Goal: Task Accomplishment & Management: Use online tool/utility

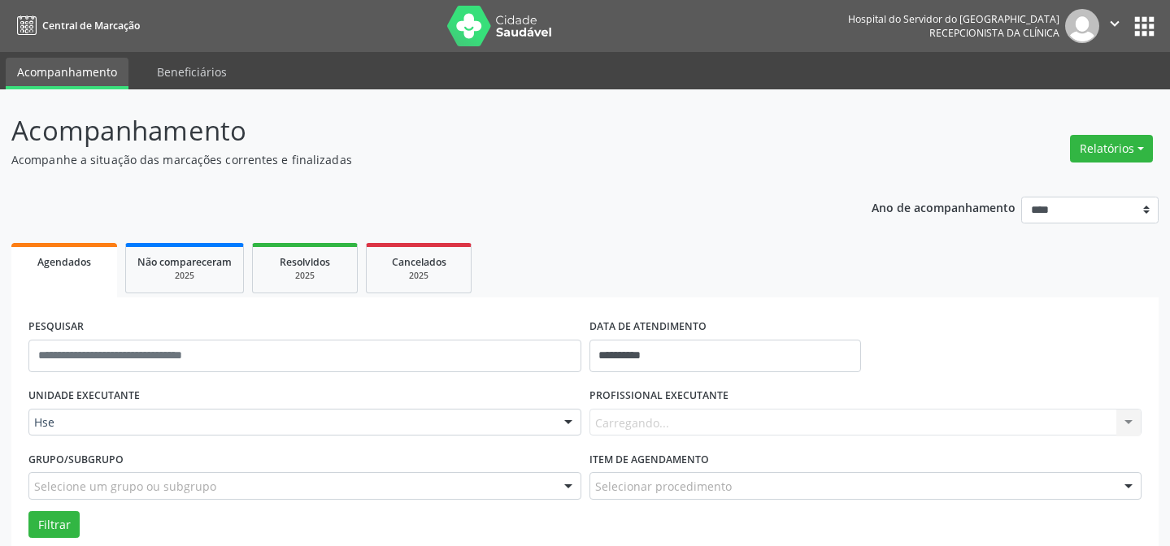
scroll to position [110, 0]
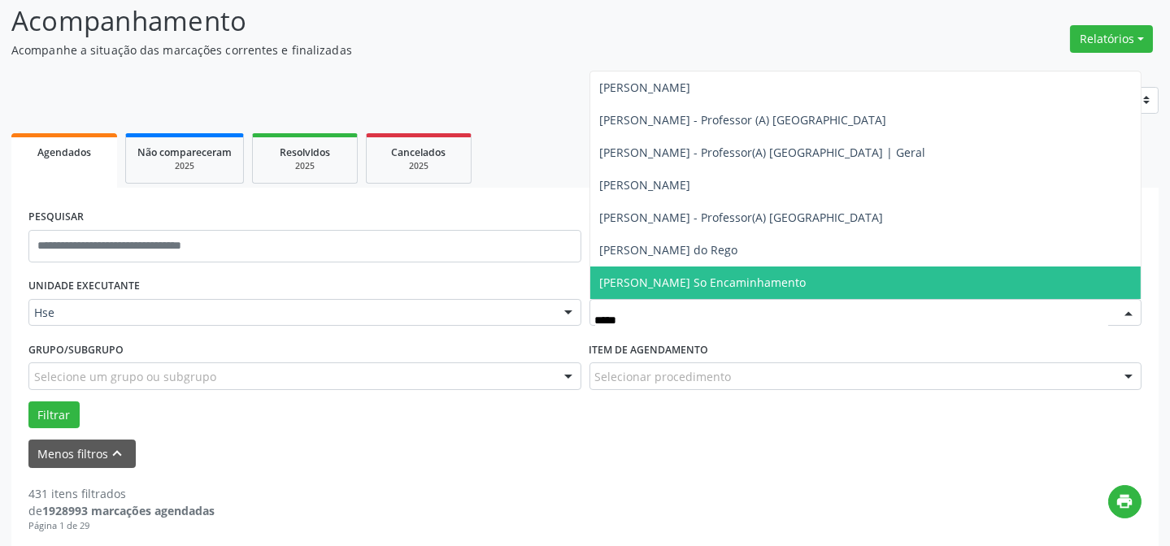
type input "******"
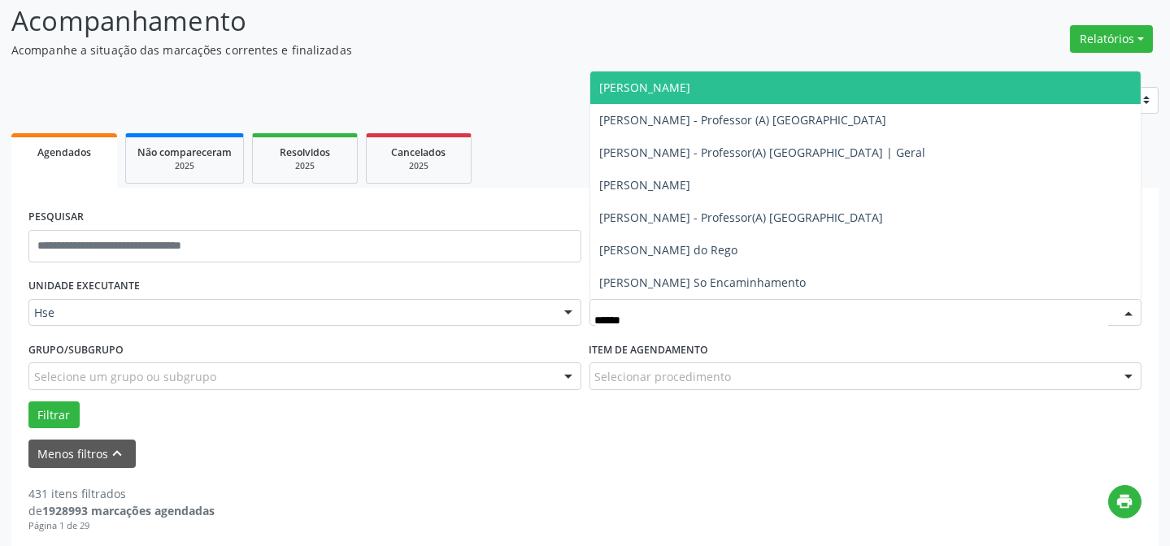
click at [681, 98] on span "[PERSON_NAME]" at bounding box center [865, 88] width 551 height 33
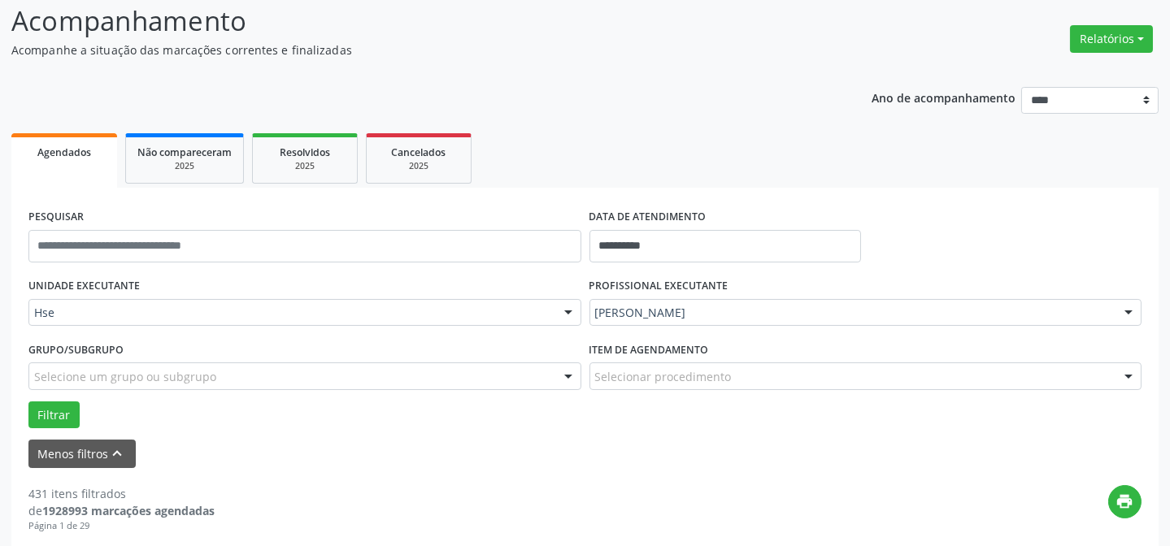
click at [27, 421] on div "Filtrar" at bounding box center [584, 416] width 1121 height 28
click at [41, 419] on button "Filtrar" at bounding box center [53, 416] width 51 height 28
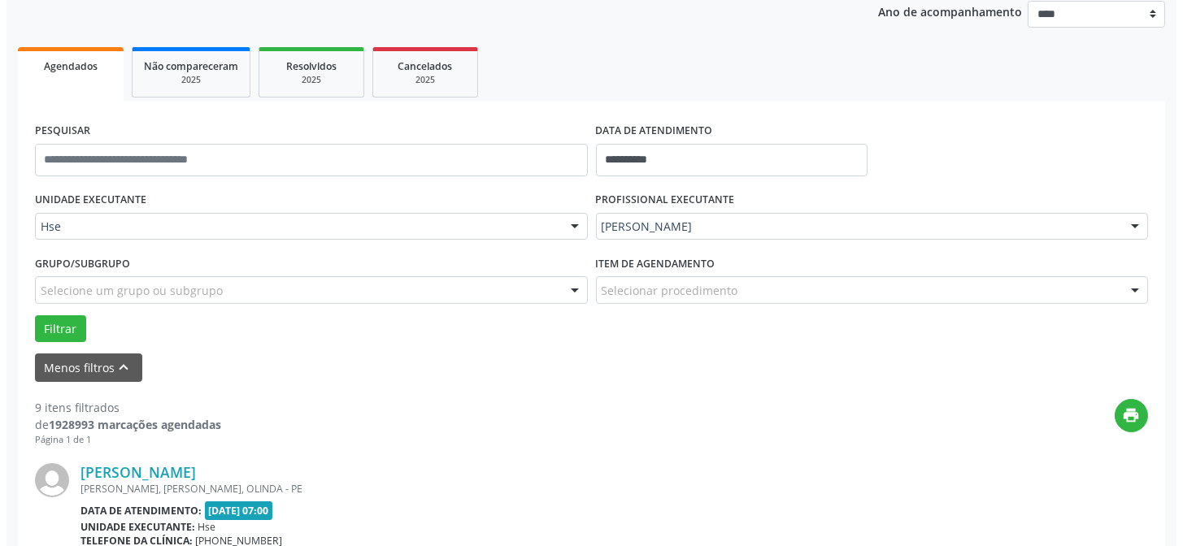
scroll to position [332, 0]
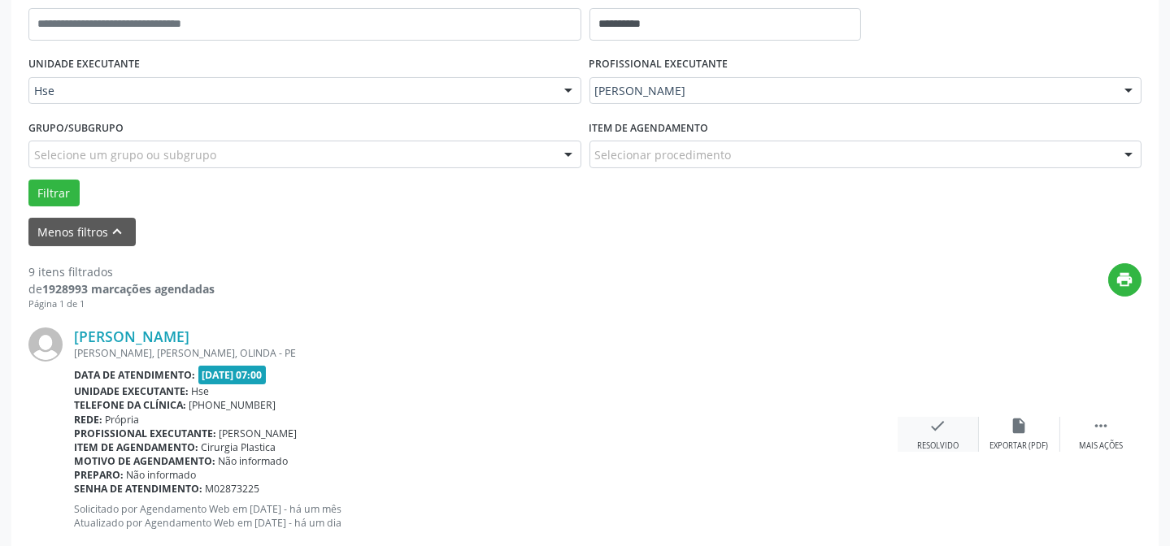
click at [923, 431] on div "check Resolvido" at bounding box center [937, 434] width 81 height 35
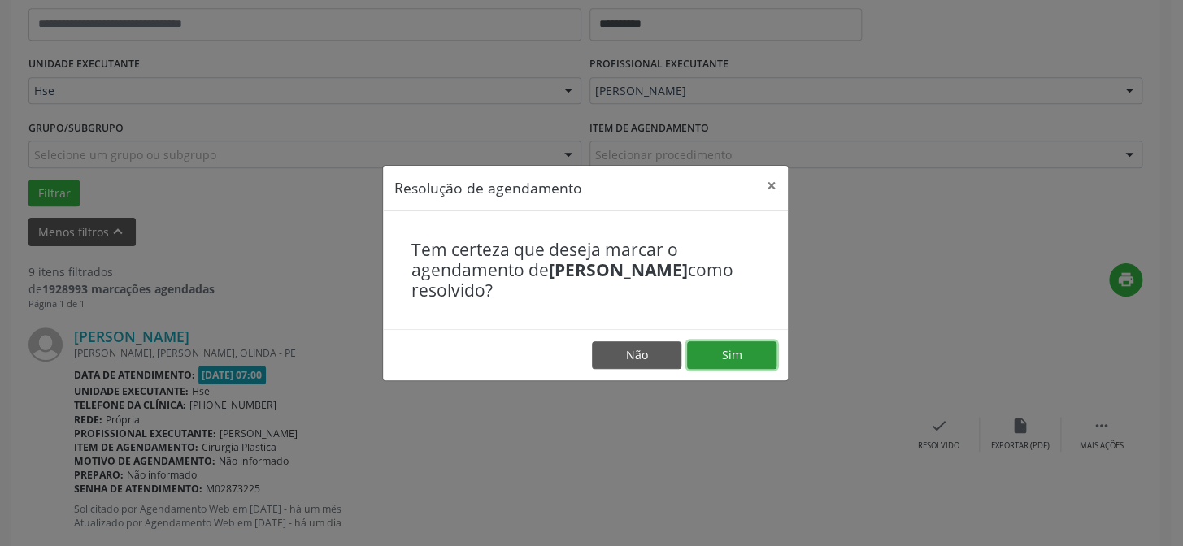
click at [730, 346] on button "Sim" at bounding box center [731, 355] width 89 height 28
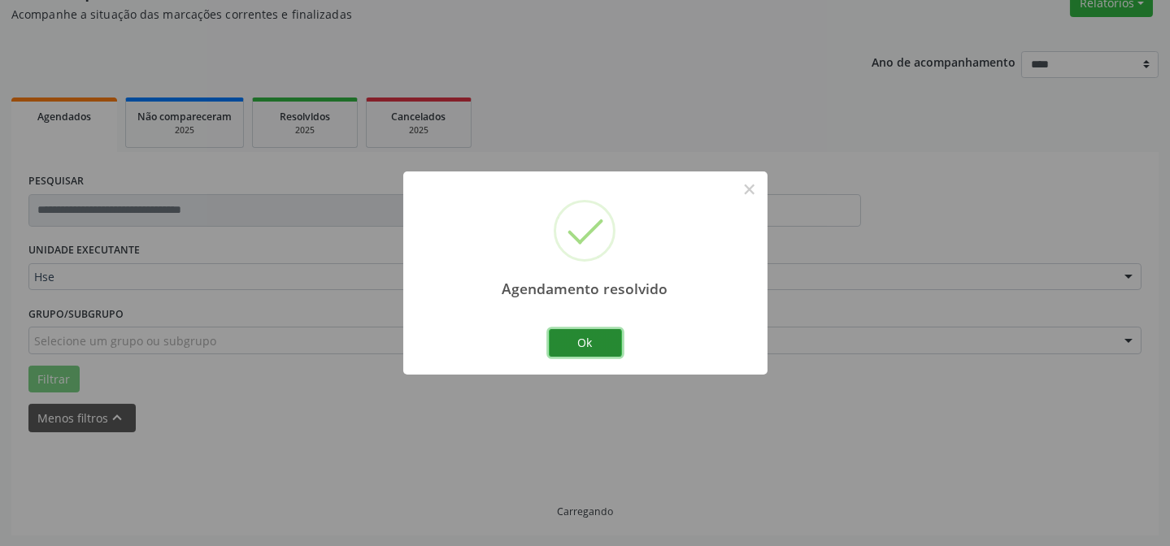
click at [597, 349] on button "Ok" at bounding box center [585, 343] width 73 height 28
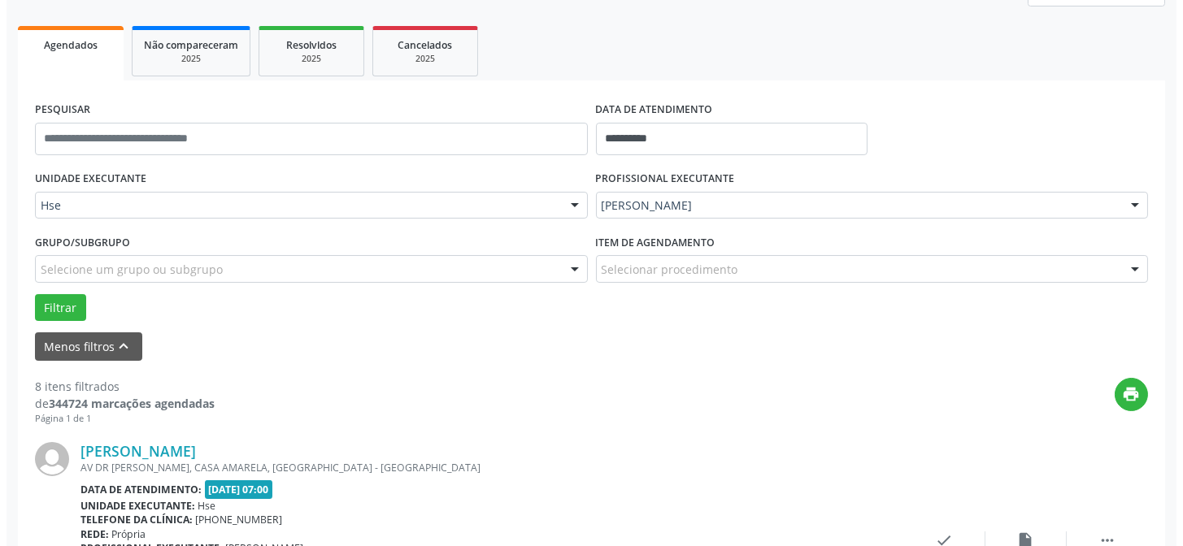
scroll to position [236, 0]
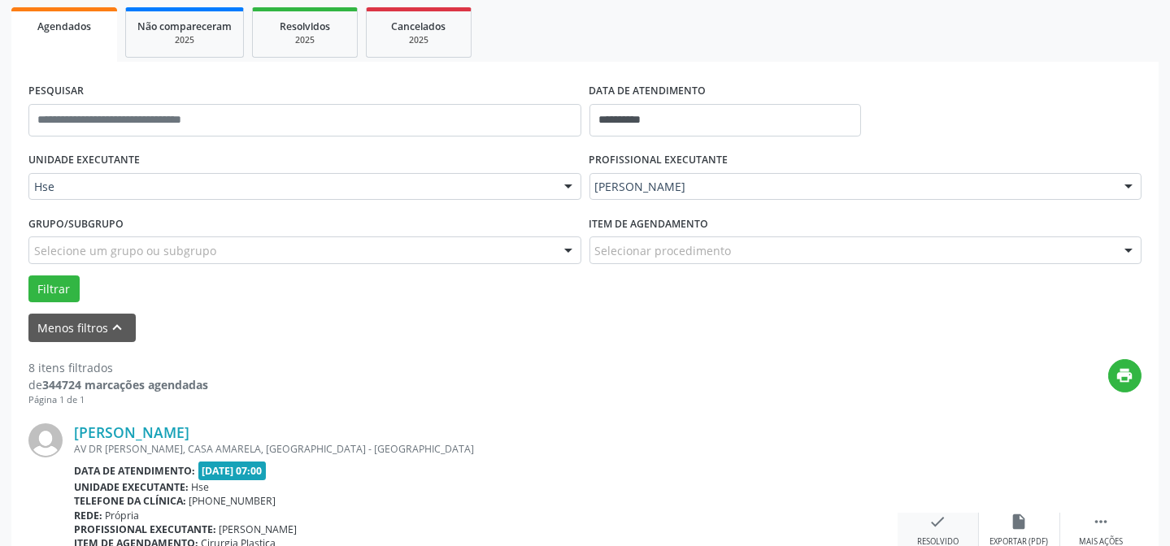
click at [954, 513] on div "check Resolvido" at bounding box center [937, 530] width 81 height 35
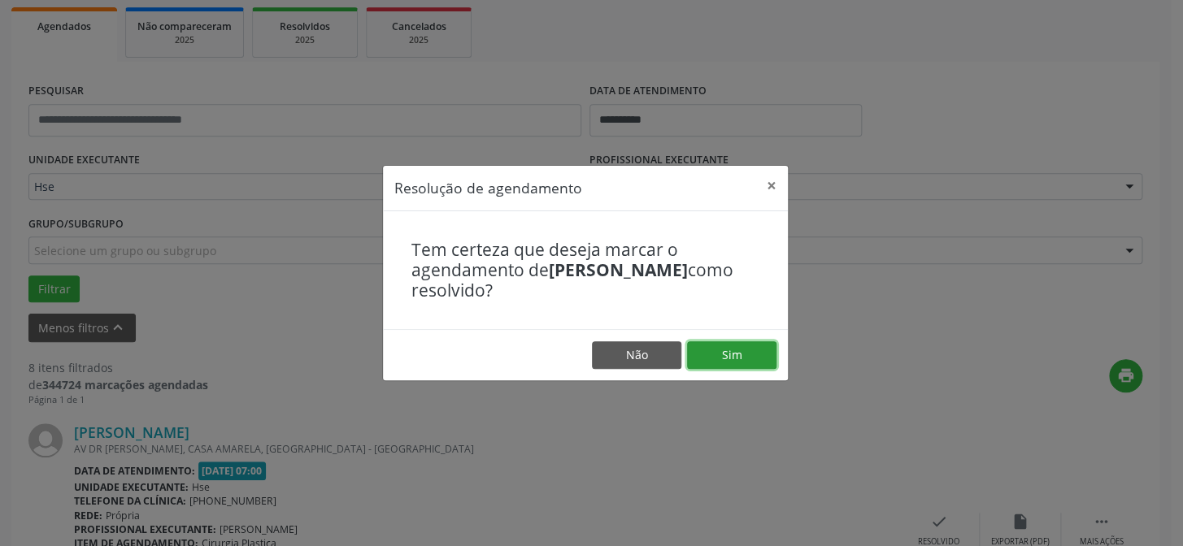
click at [745, 362] on button "Sim" at bounding box center [731, 355] width 89 height 28
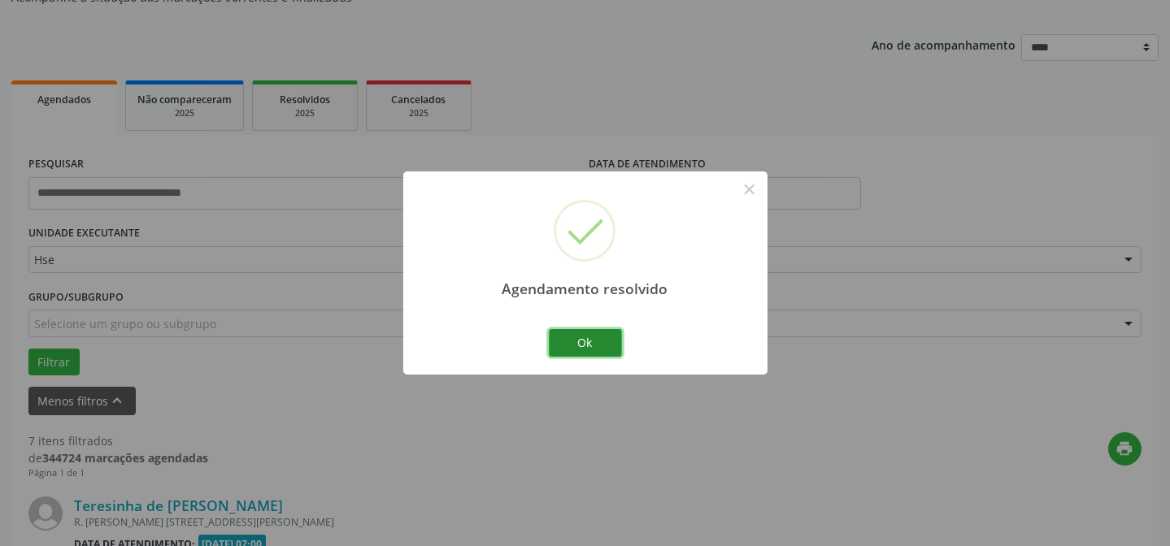
click at [590, 341] on button "Ok" at bounding box center [585, 343] width 73 height 28
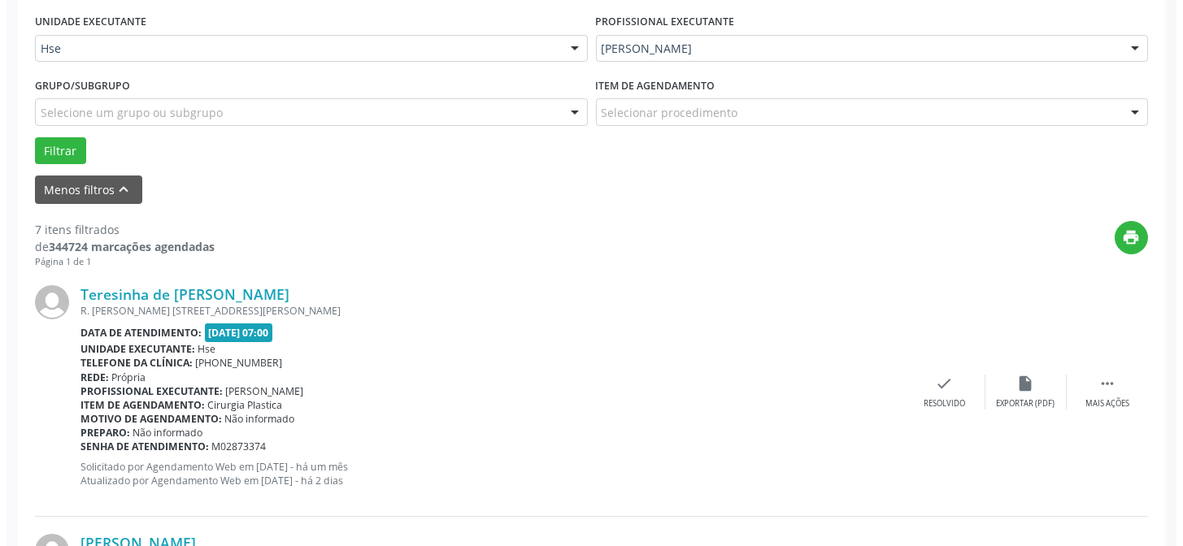
scroll to position [384, 0]
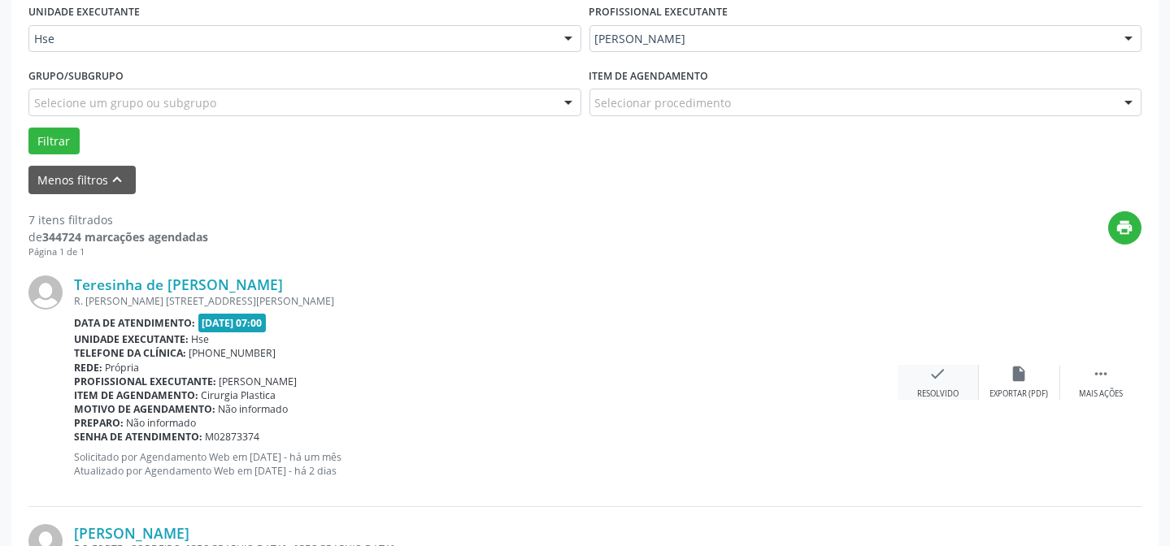
click at [927, 384] on div "check Resolvido" at bounding box center [937, 382] width 81 height 35
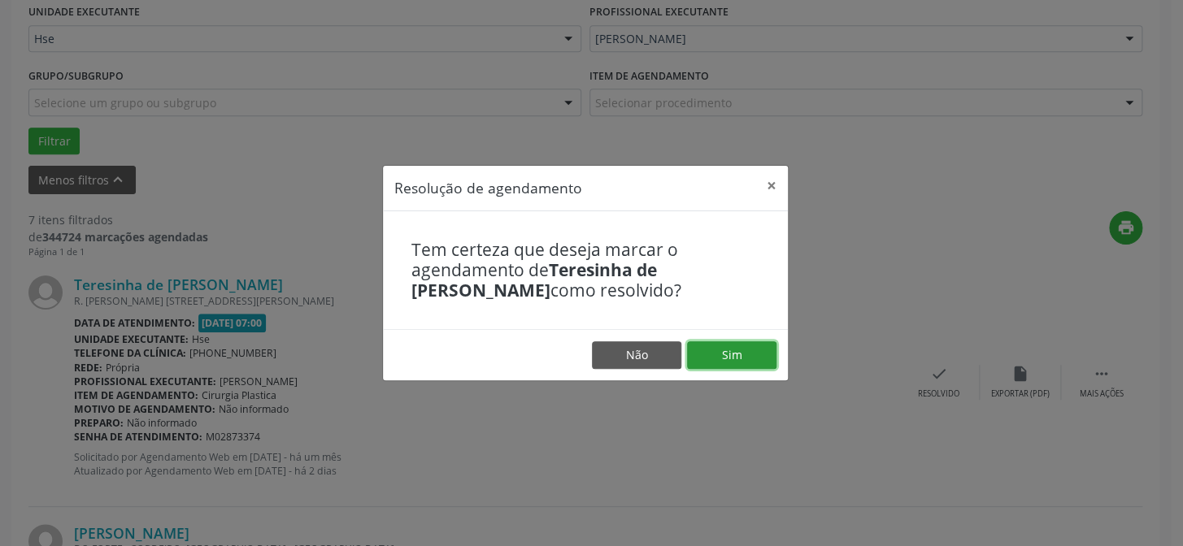
click at [754, 349] on button "Sim" at bounding box center [731, 355] width 89 height 28
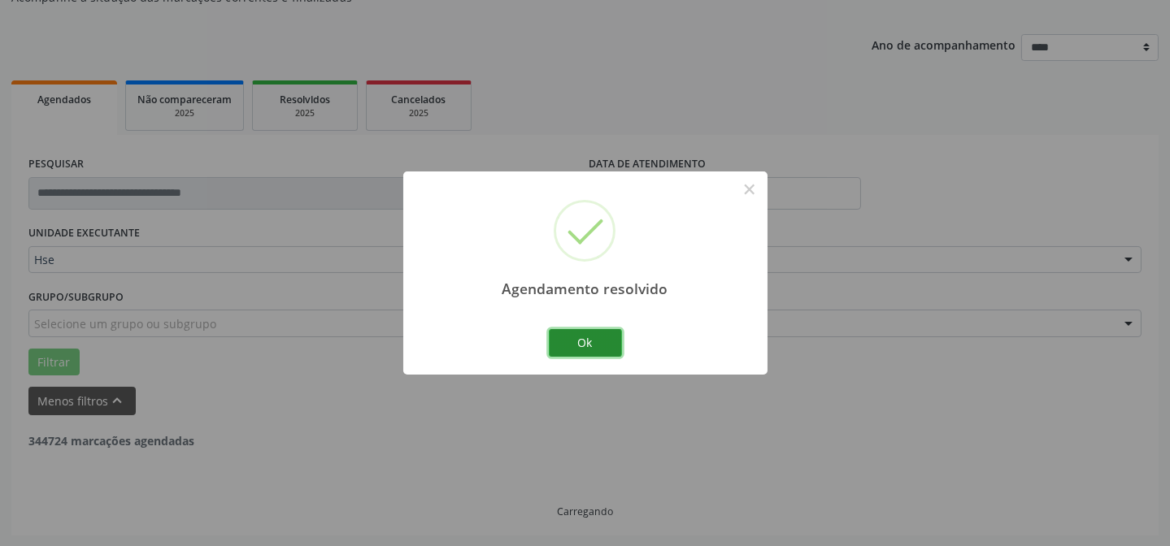
click at [595, 338] on button "Ok" at bounding box center [585, 343] width 73 height 28
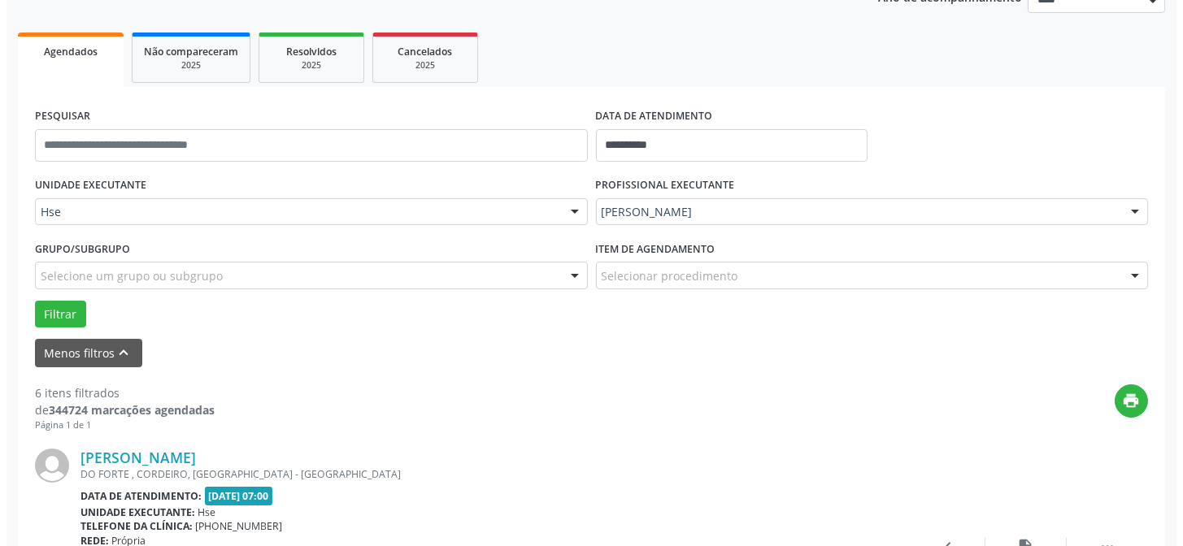
scroll to position [236, 0]
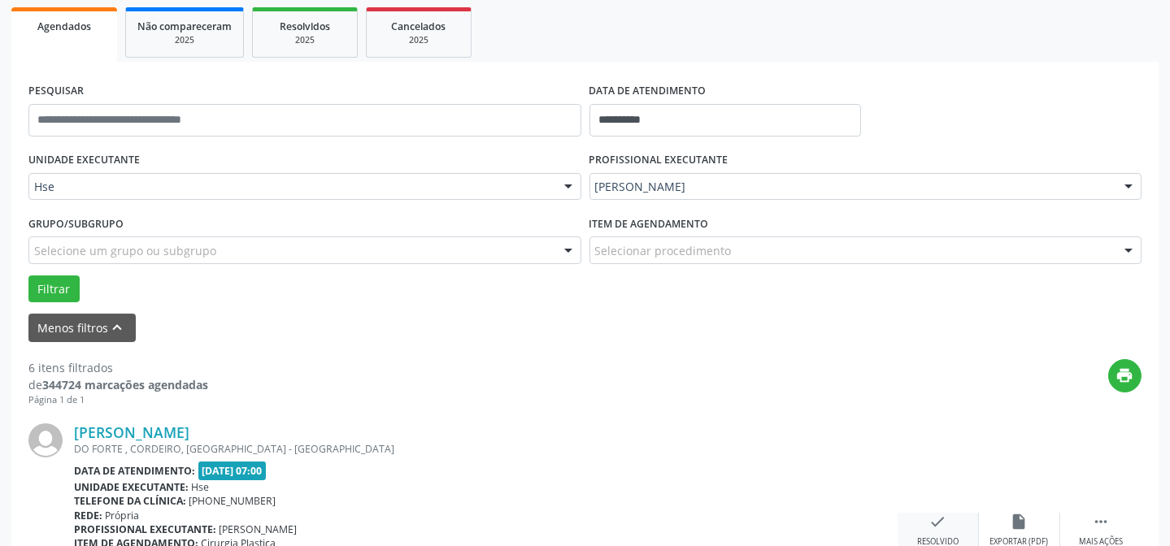
click at [954, 528] on div "check Resolvido" at bounding box center [937, 530] width 81 height 35
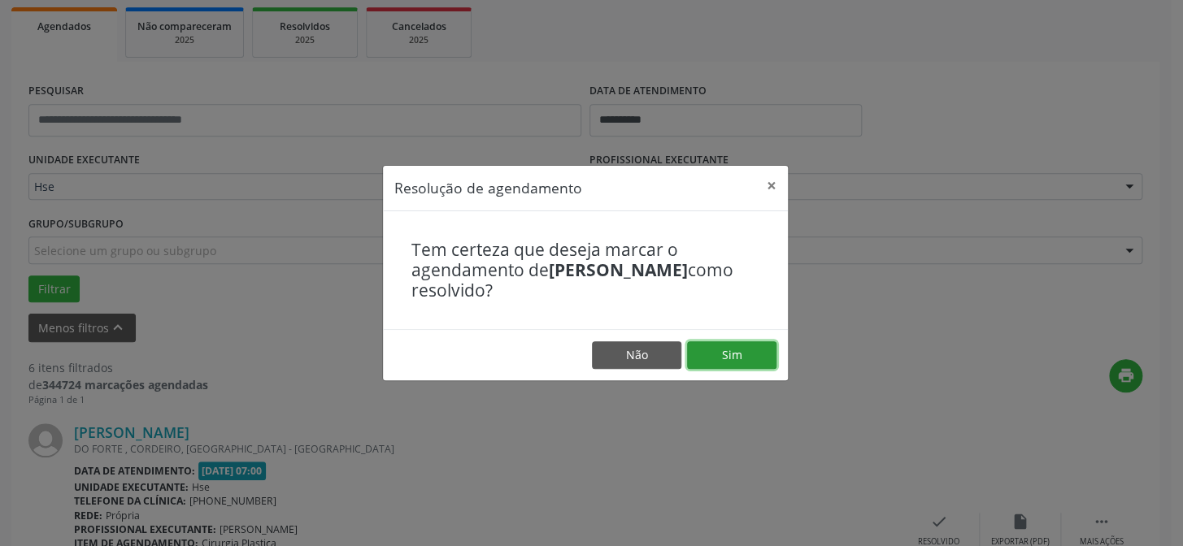
click at [721, 345] on button "Sim" at bounding box center [731, 355] width 89 height 28
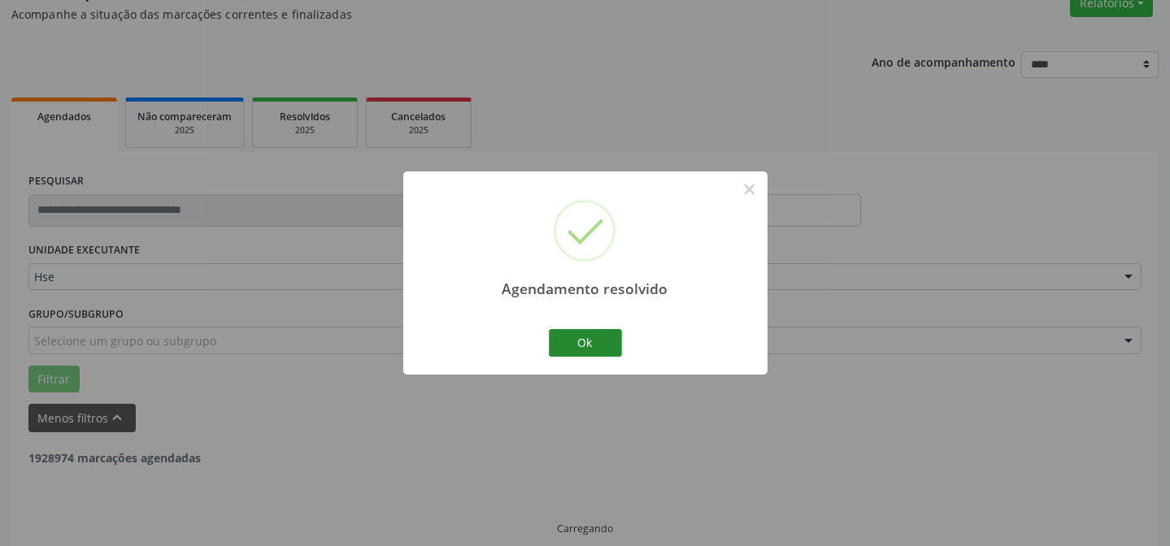
scroll to position [163, 0]
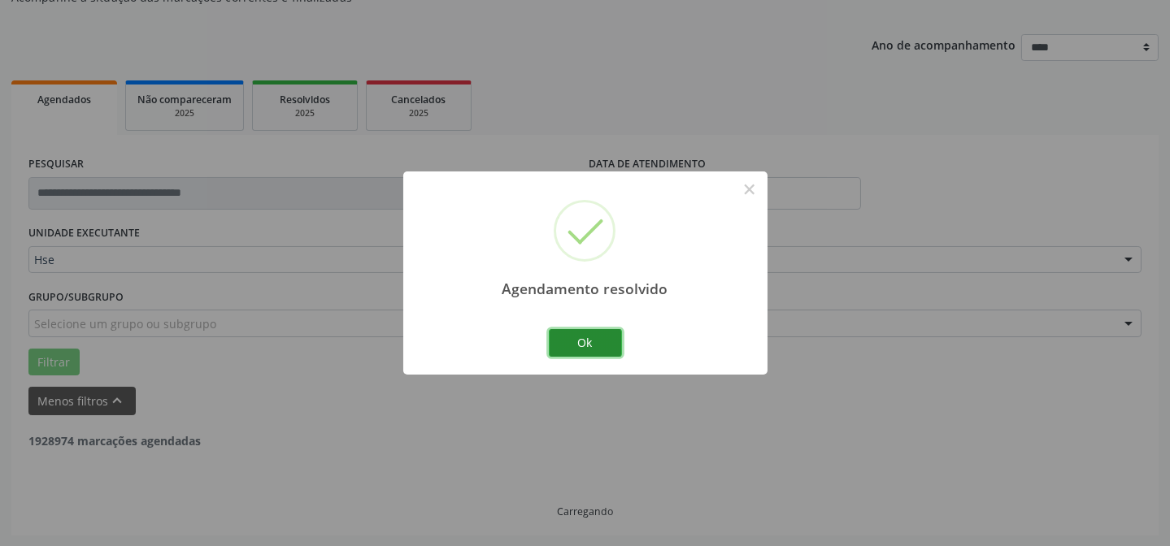
click at [598, 337] on button "Ok" at bounding box center [585, 343] width 73 height 28
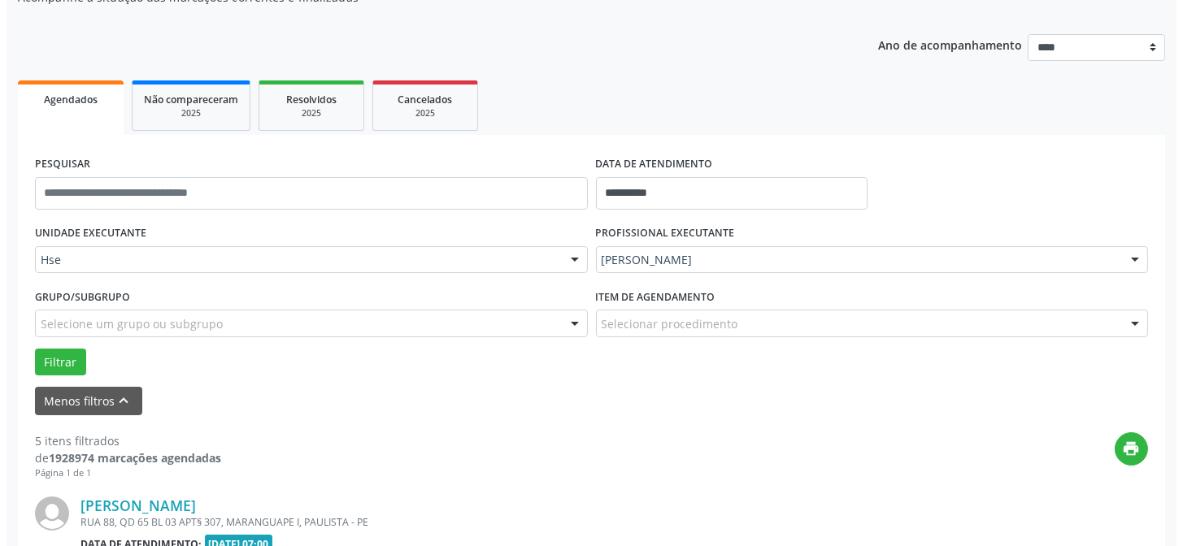
scroll to position [384, 0]
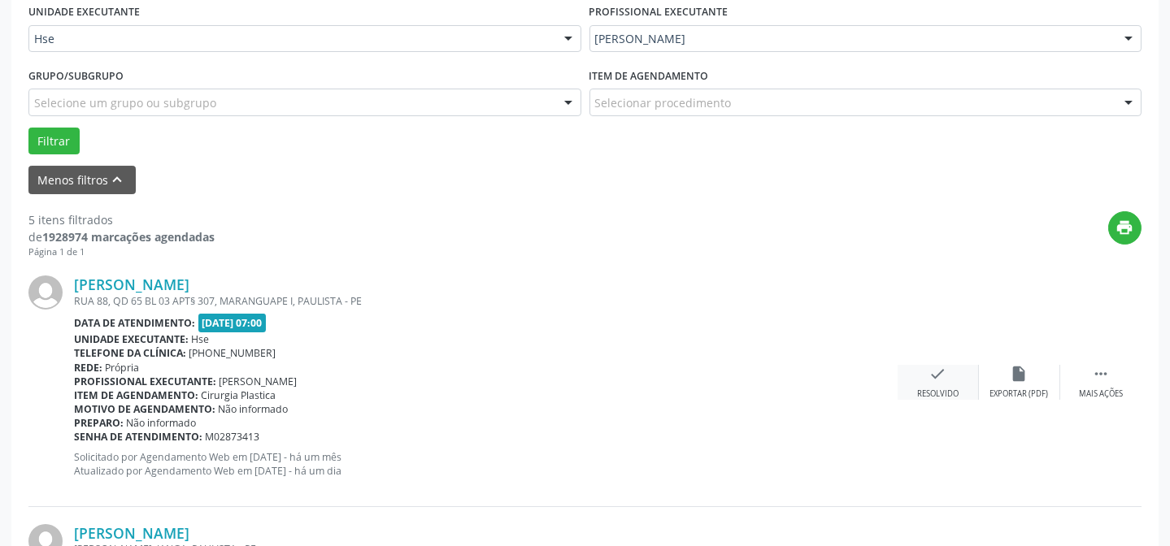
click at [947, 379] on div "check Resolvido" at bounding box center [937, 382] width 81 height 35
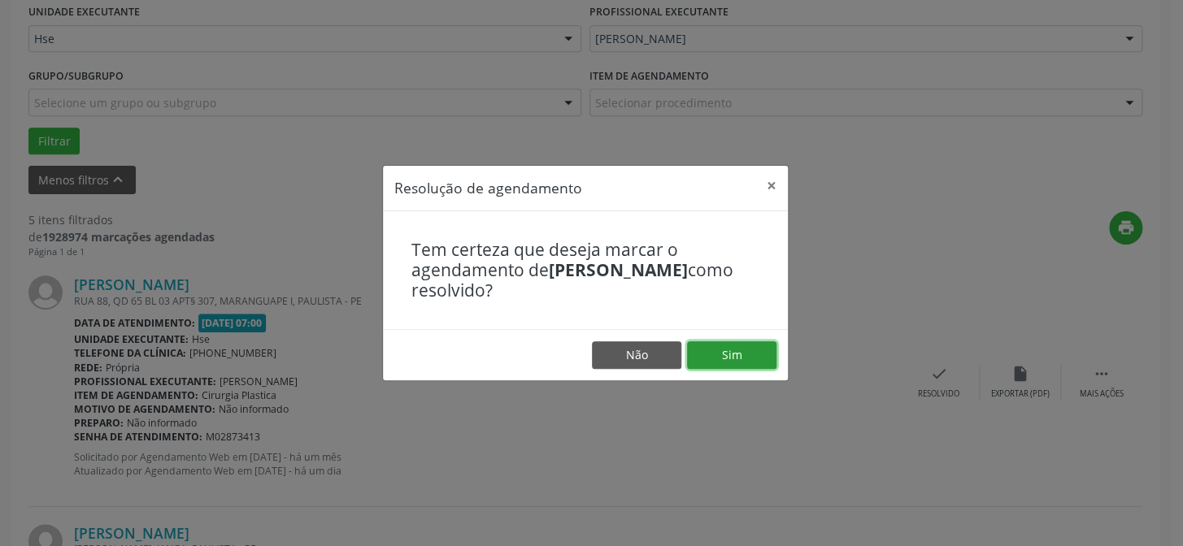
click at [699, 354] on button "Sim" at bounding box center [731, 355] width 89 height 28
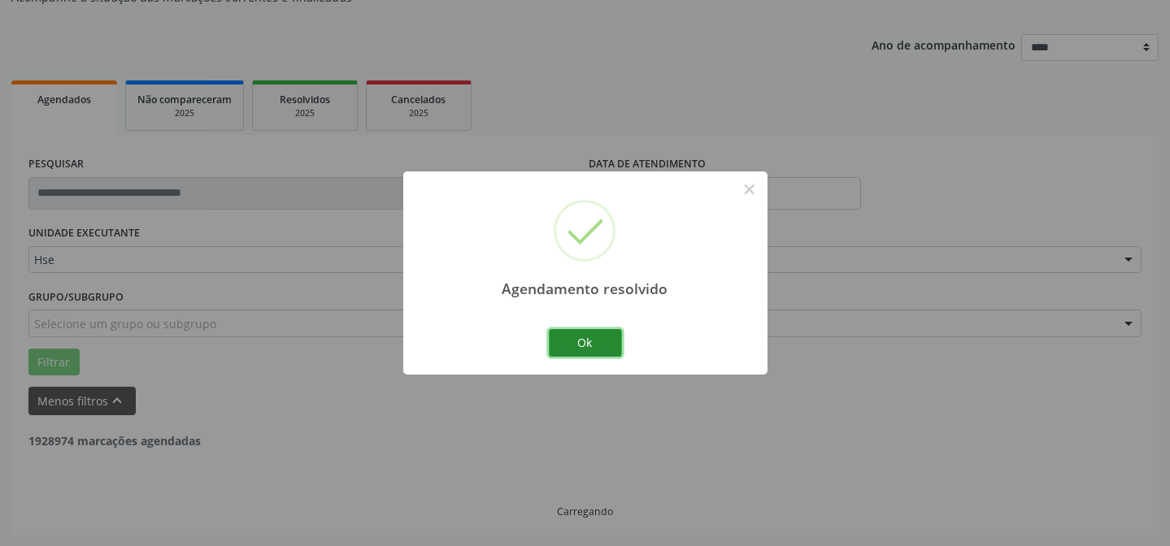
click at [603, 346] on button "Ok" at bounding box center [585, 343] width 73 height 28
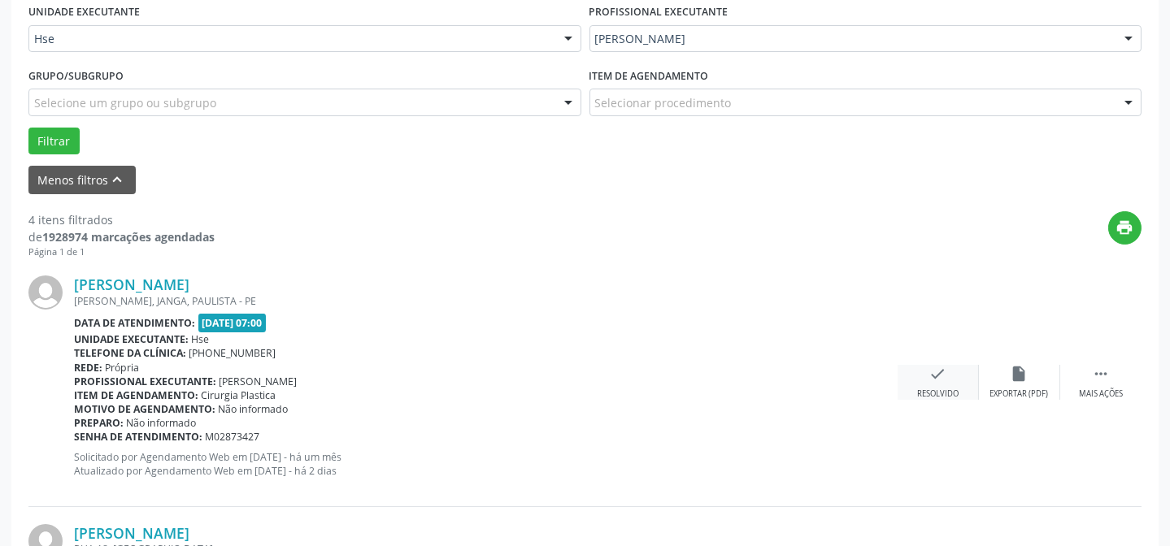
click at [919, 376] on div "check Resolvido" at bounding box center [937, 382] width 81 height 35
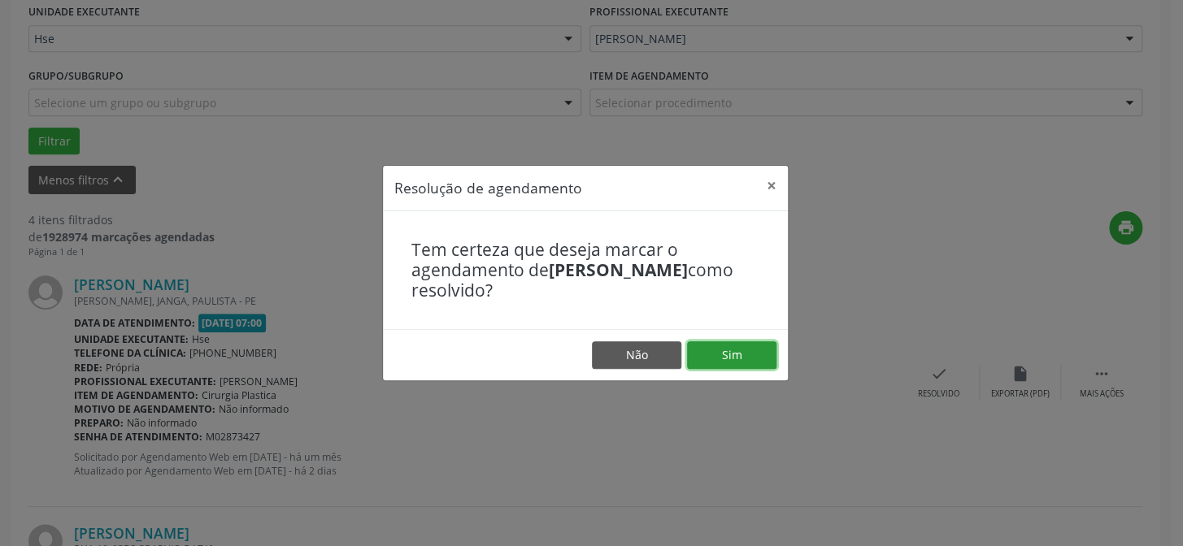
click at [742, 355] on button "Sim" at bounding box center [731, 355] width 89 height 28
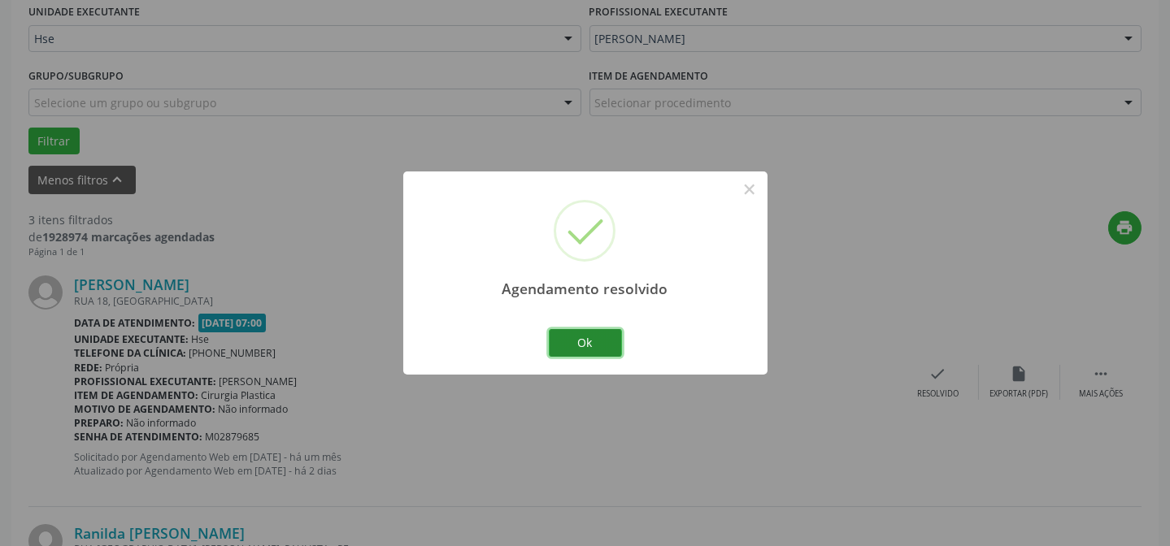
click at [582, 333] on button "Ok" at bounding box center [585, 343] width 73 height 28
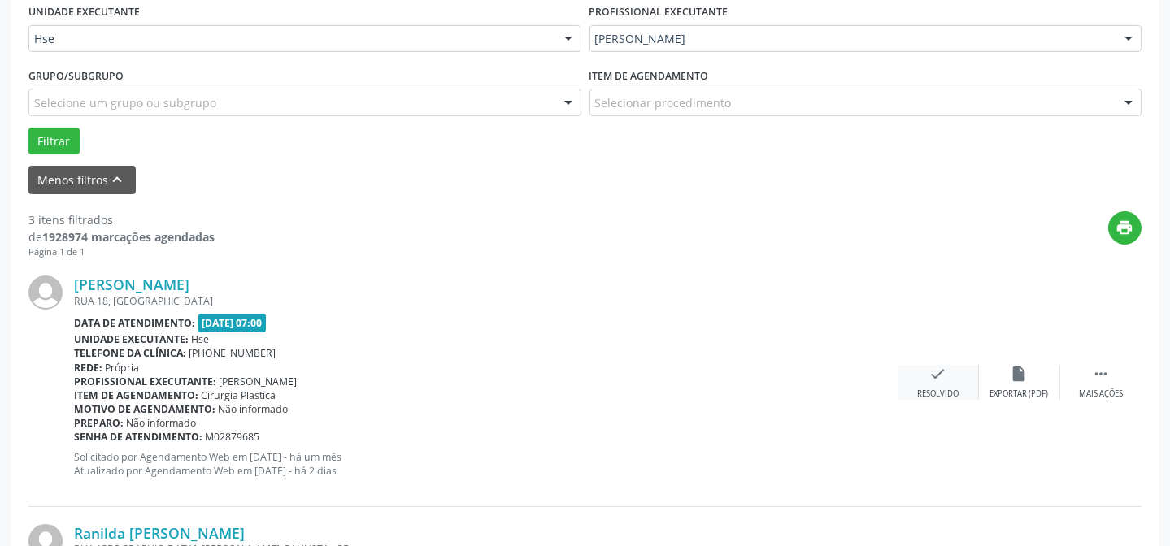
click at [907, 392] on div "check Resolvido" at bounding box center [937, 382] width 81 height 35
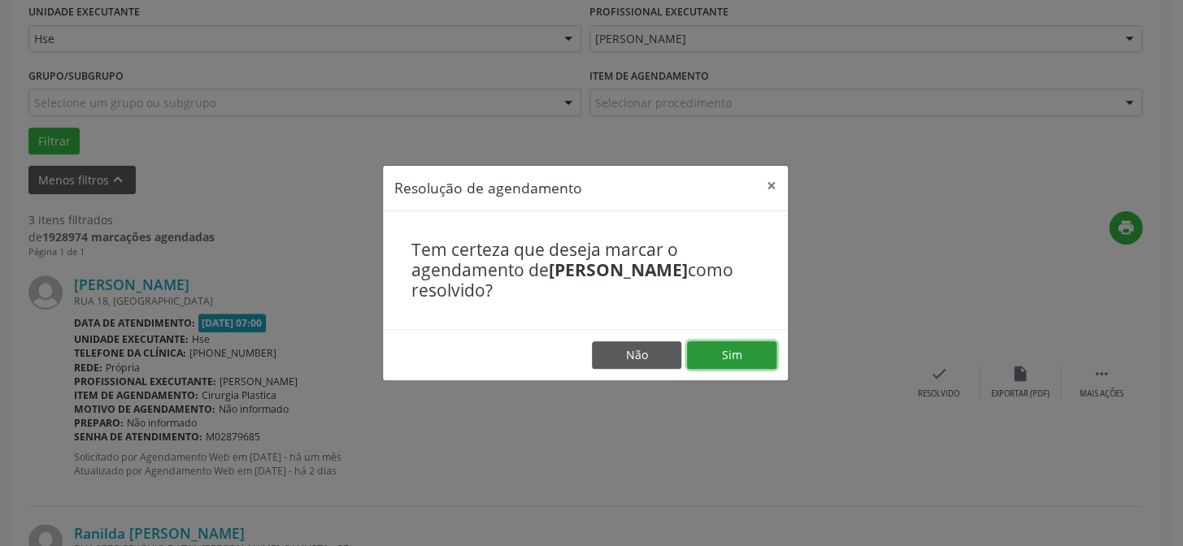
click at [769, 358] on button "Sim" at bounding box center [731, 355] width 89 height 28
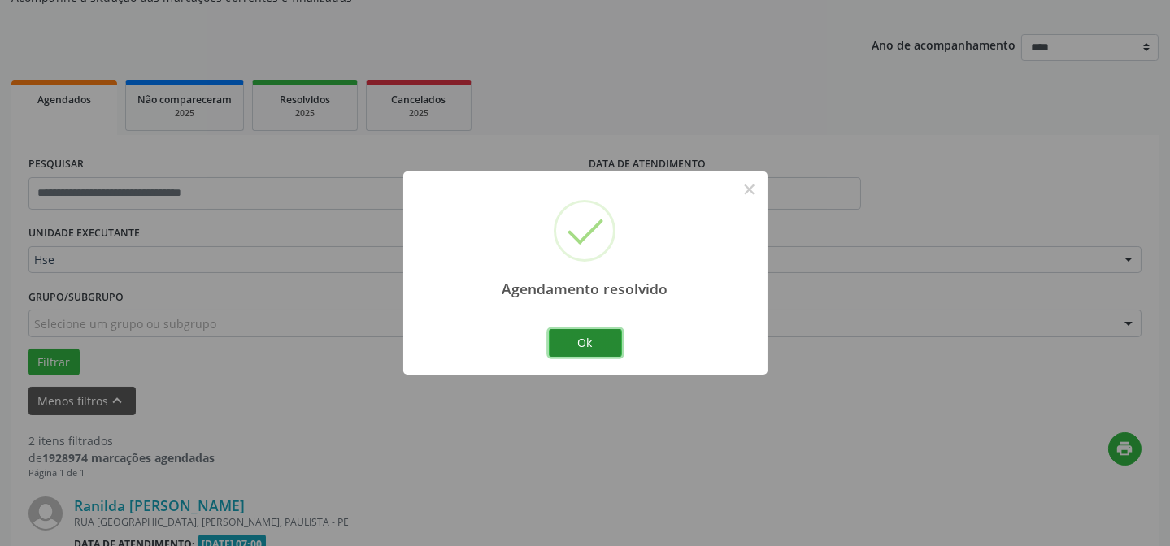
click at [589, 345] on button "Ok" at bounding box center [585, 343] width 73 height 28
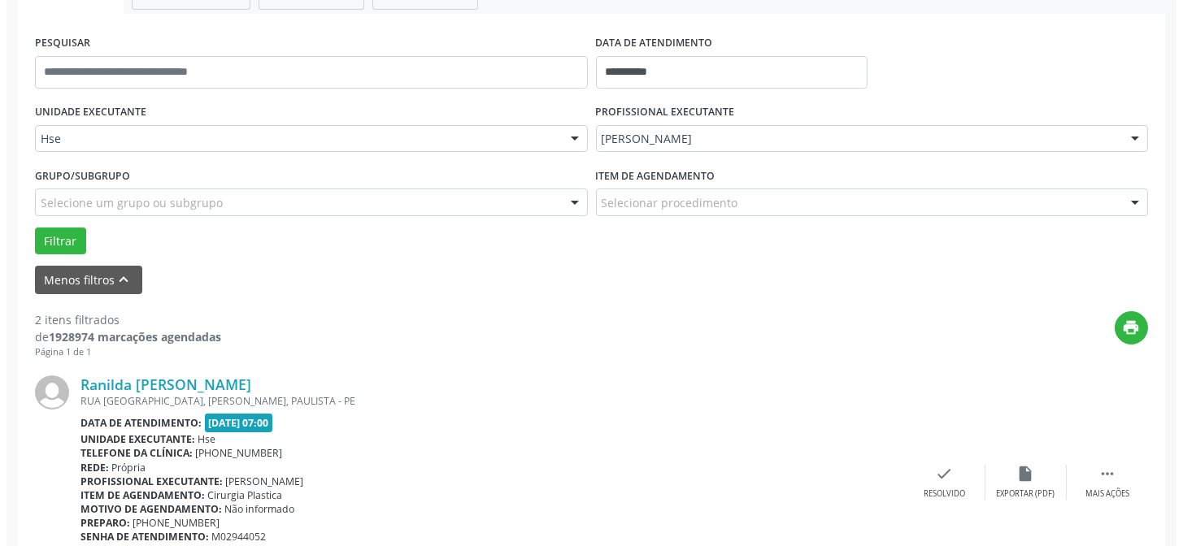
scroll to position [310, 0]
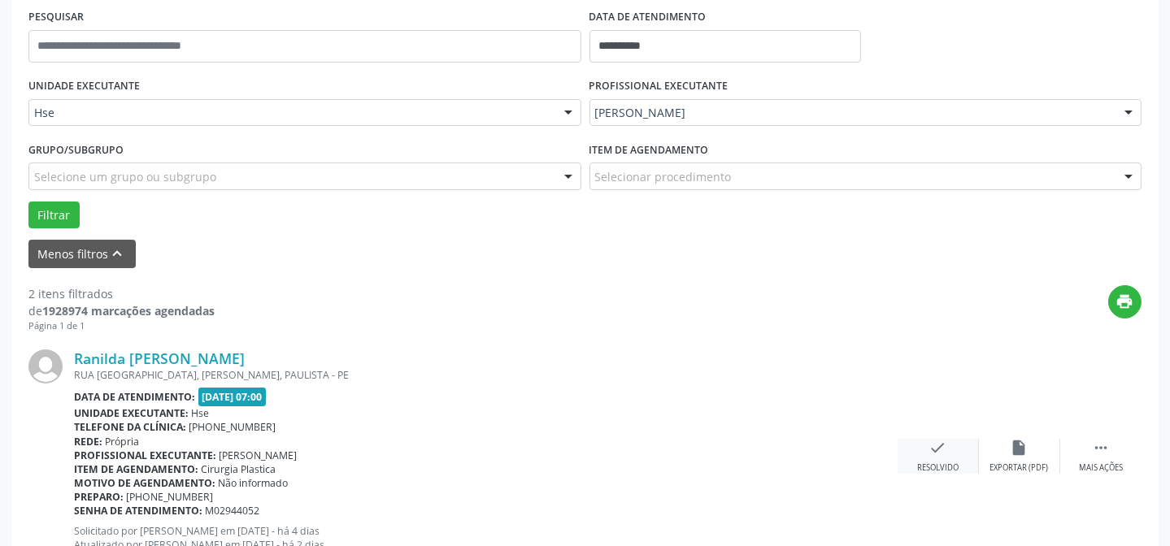
click at [962, 454] on div "check Resolvido" at bounding box center [937, 456] width 81 height 35
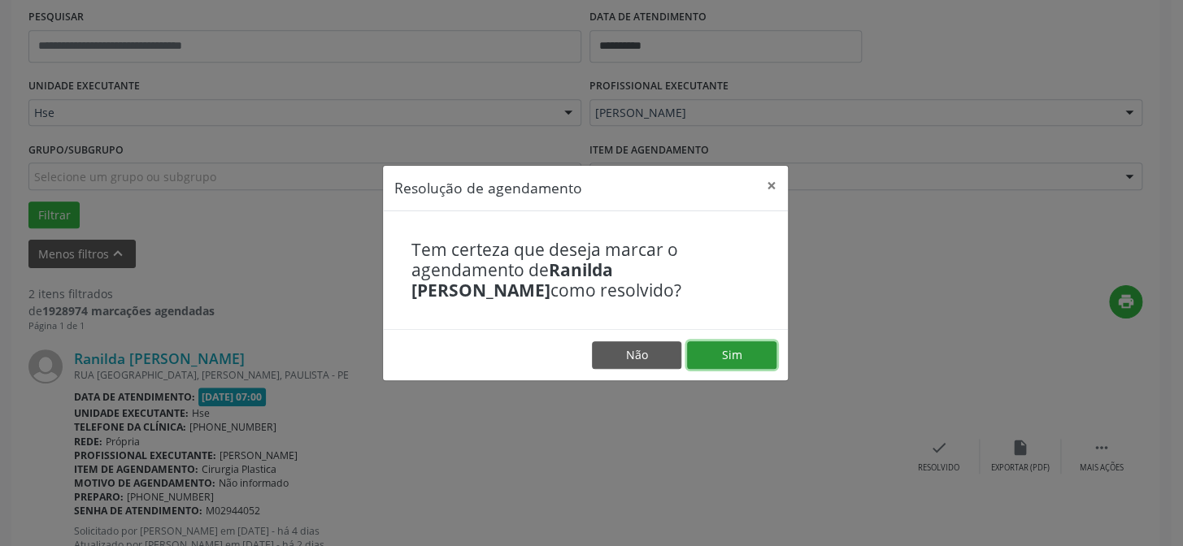
click at [736, 364] on button "Sim" at bounding box center [731, 355] width 89 height 28
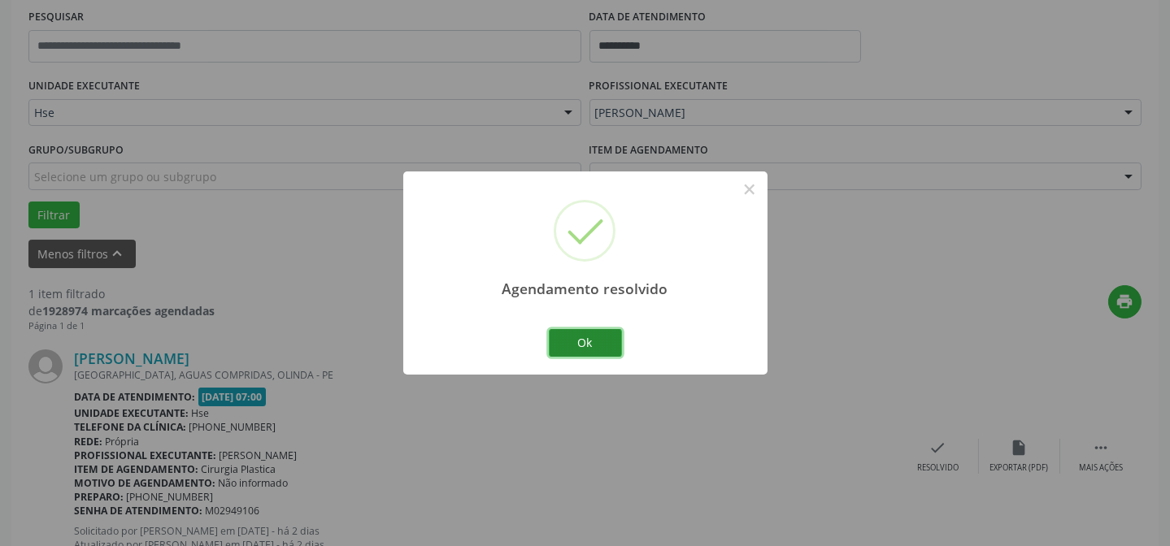
click at [606, 341] on button "Ok" at bounding box center [585, 343] width 73 height 28
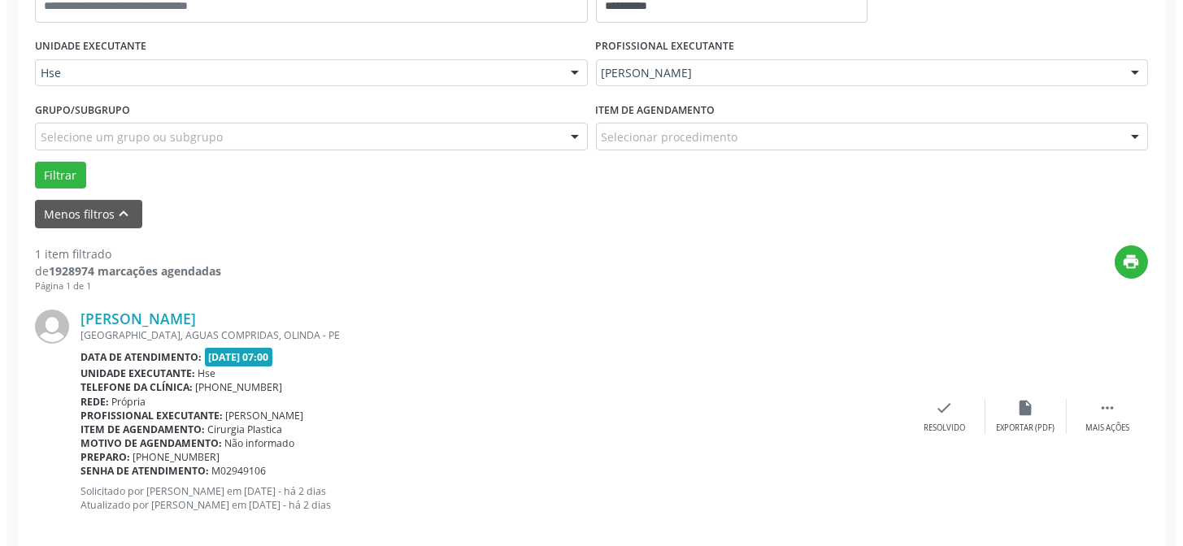
scroll to position [371, 0]
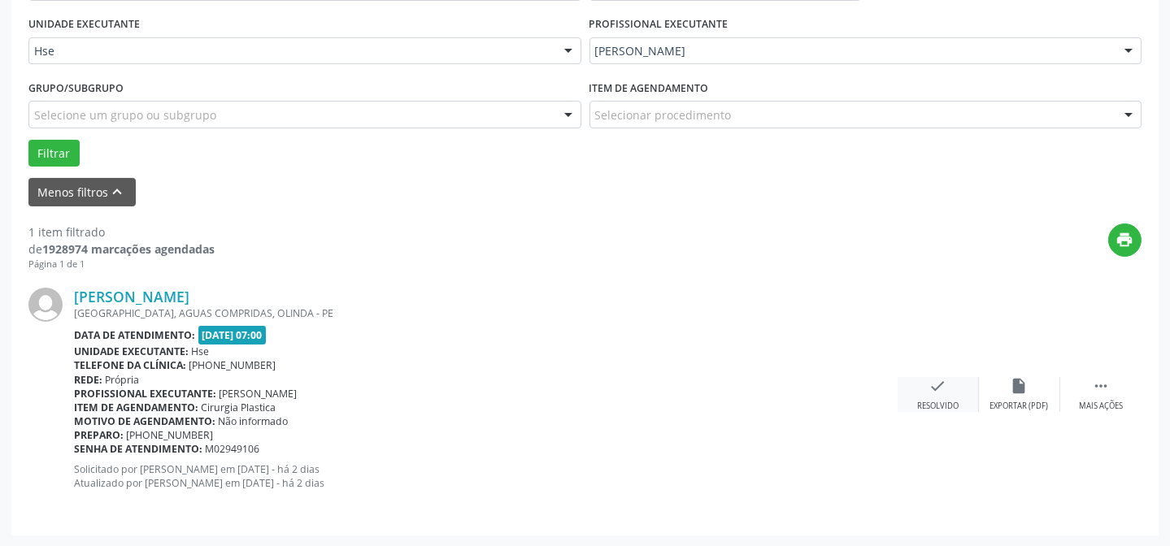
click at [929, 382] on icon "check" at bounding box center [938, 386] width 18 height 18
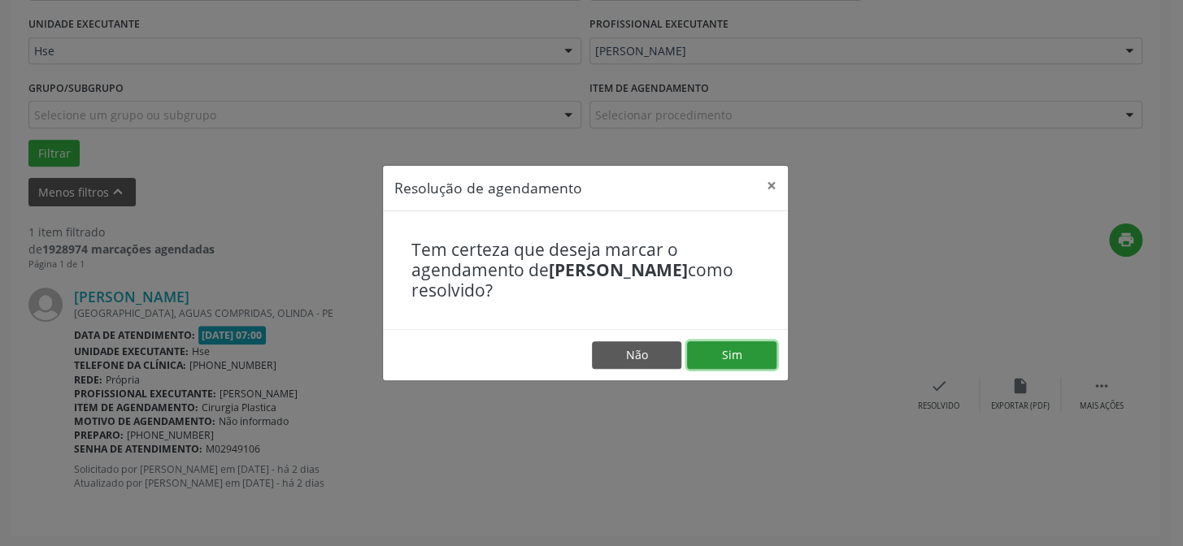
click at [726, 363] on button "Sim" at bounding box center [731, 355] width 89 height 28
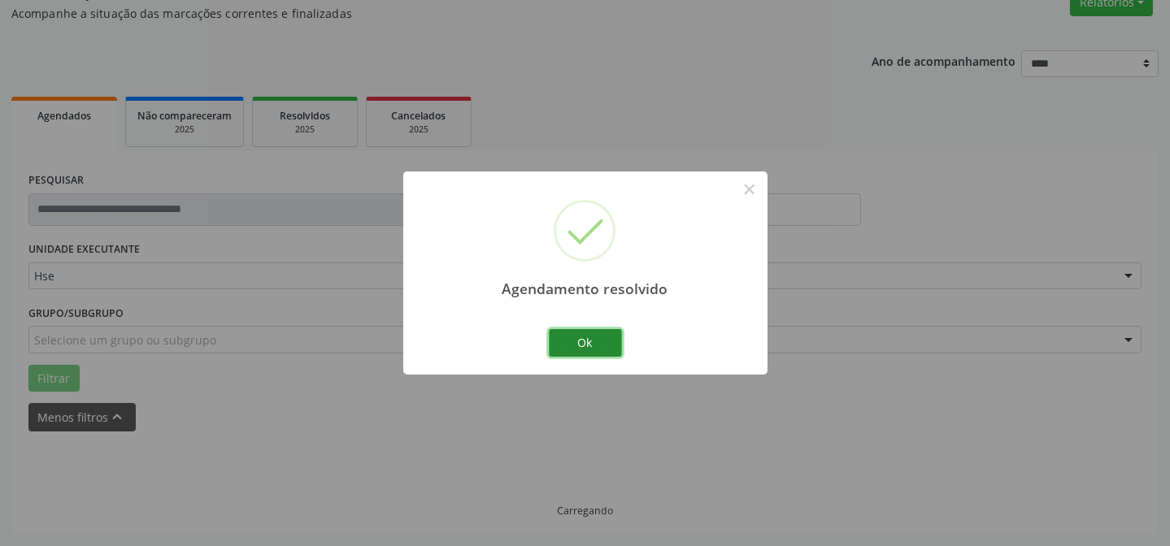
click at [580, 349] on button "Ok" at bounding box center [585, 343] width 73 height 28
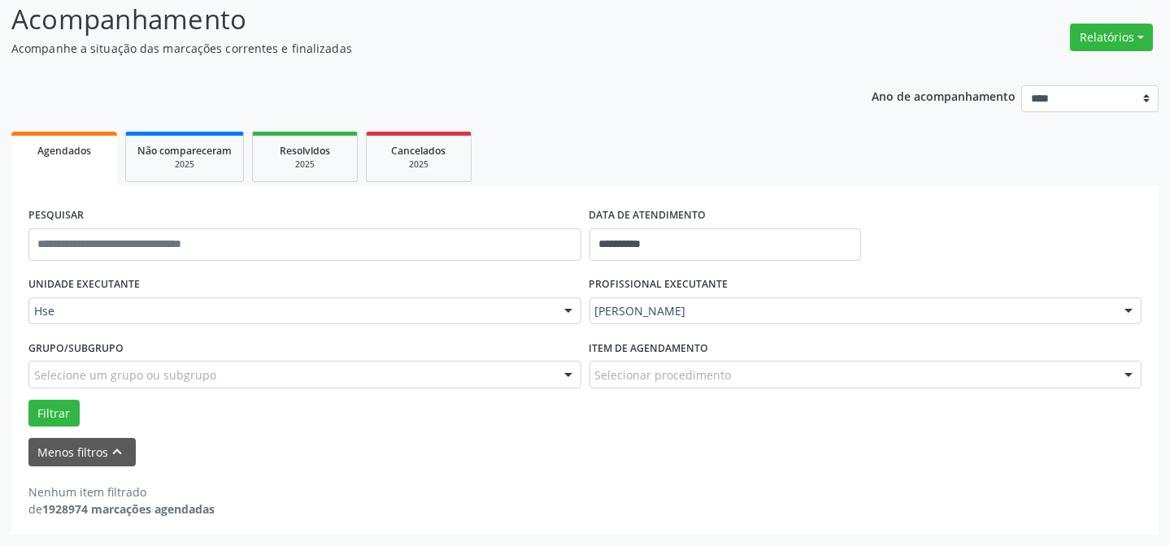
scroll to position [110, 0]
